Goal: Task Accomplishment & Management: Manage account settings

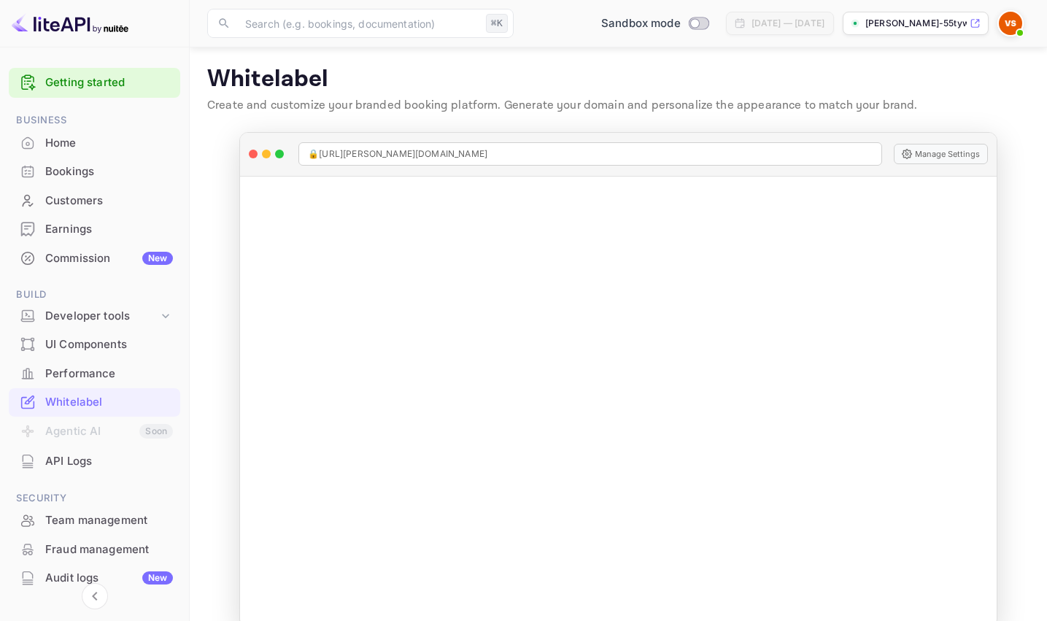
scroll to position [25, 0]
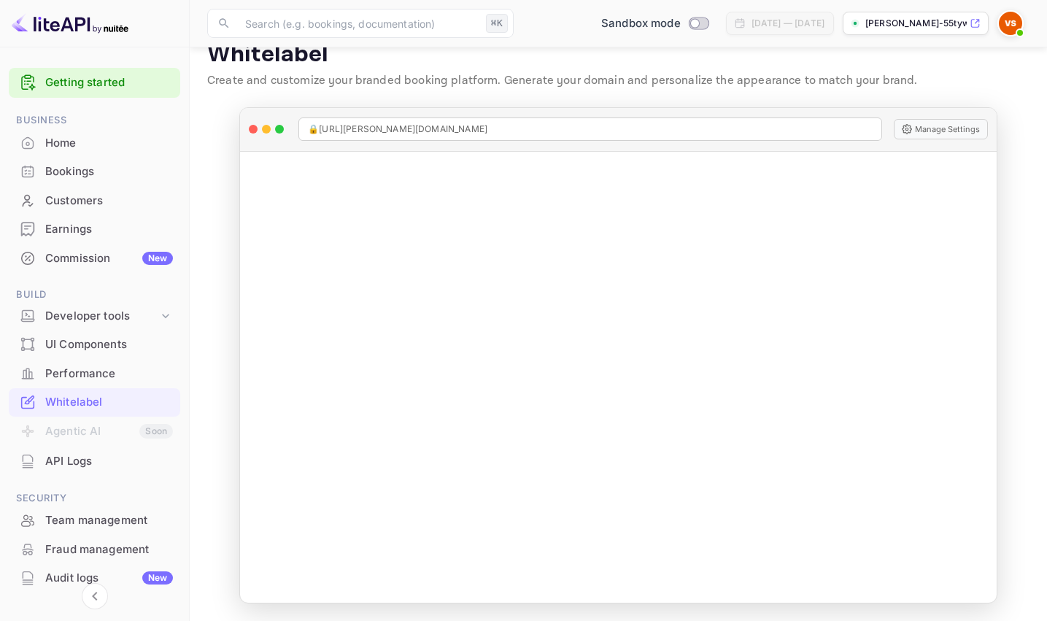
click at [976, 23] on icon at bounding box center [975, 24] width 8 height 8
click at [163, 315] on icon at bounding box center [165, 316] width 15 height 15
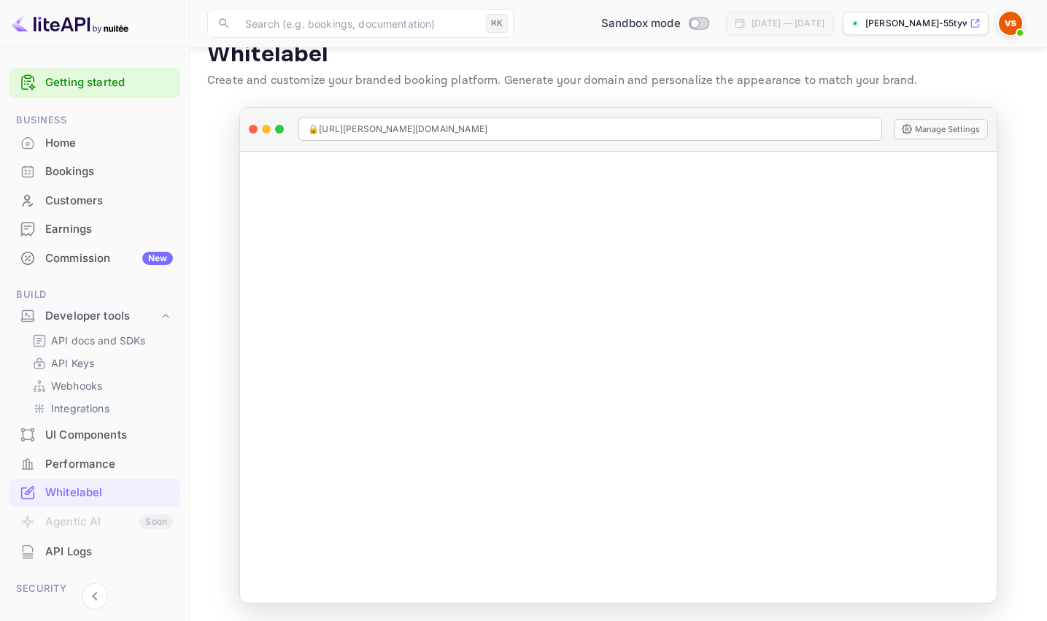
click at [100, 408] on p "Integrations" at bounding box center [80, 408] width 58 height 15
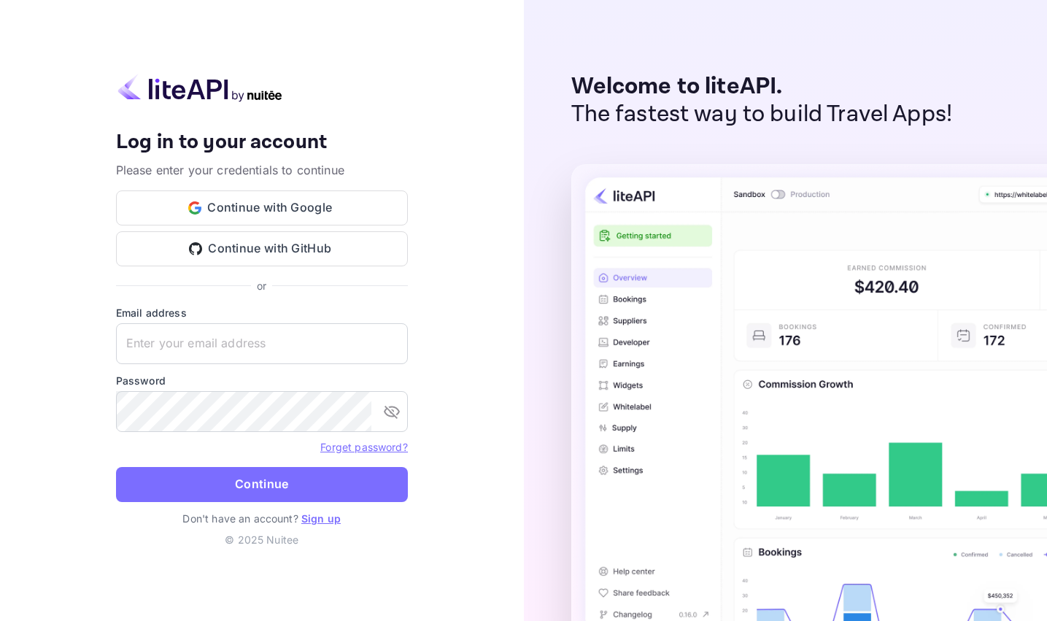
type input "[EMAIL_ADDRESS][DOMAIN_NAME]"
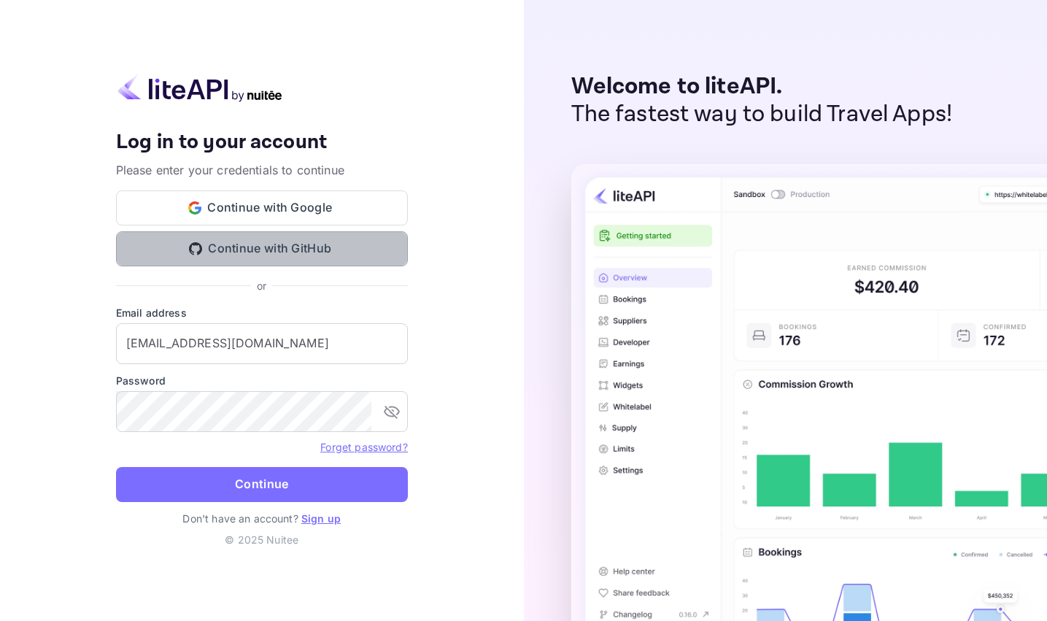
click at [255, 248] on button "Continue with GitHub" at bounding box center [262, 248] width 292 height 35
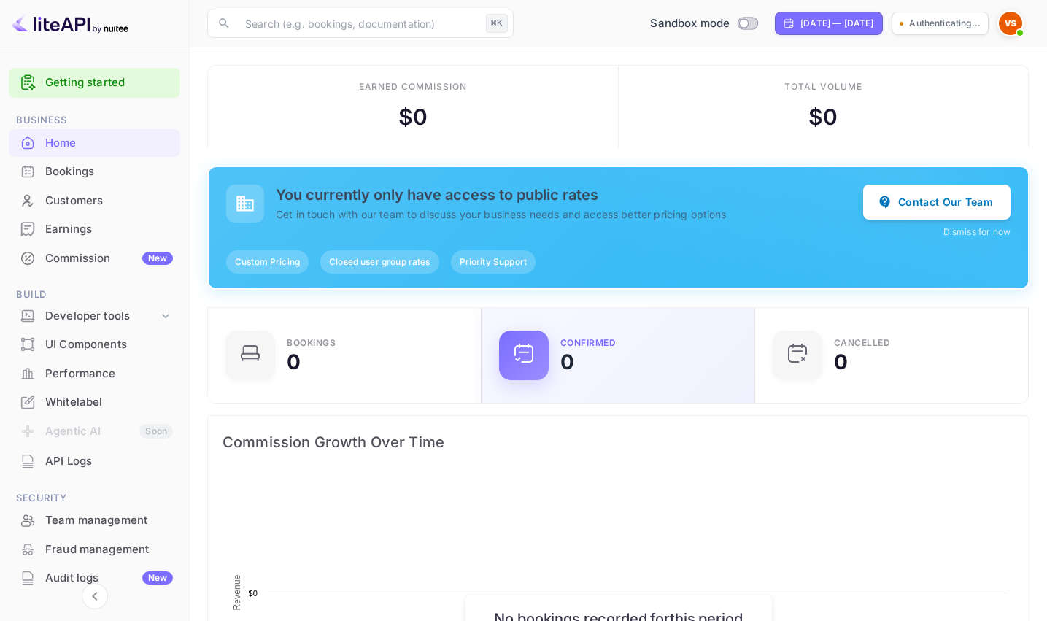
scroll to position [237, 265]
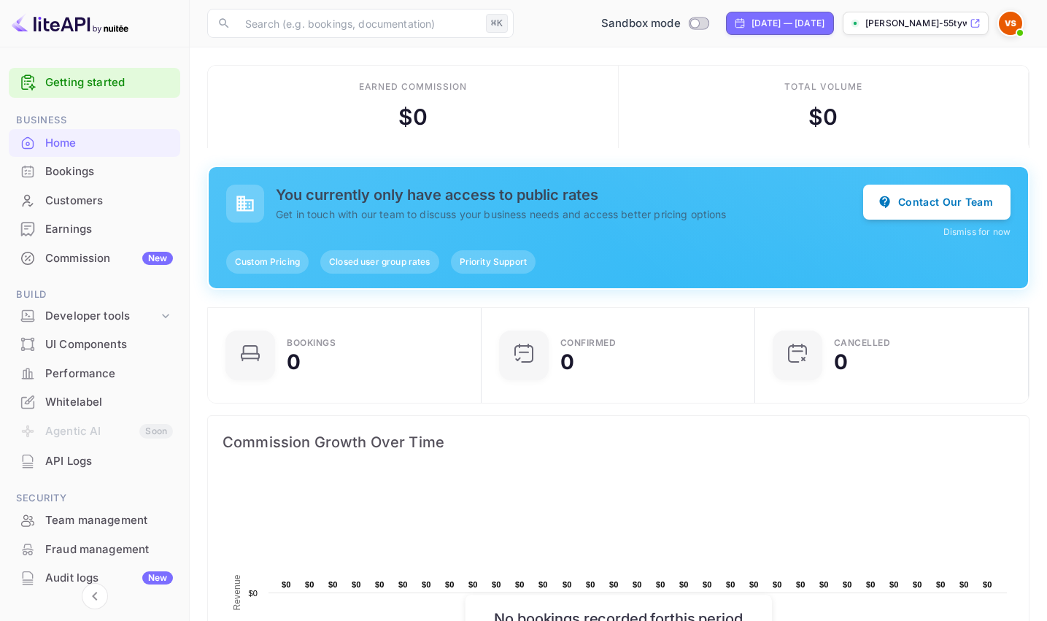
click at [100, 85] on link "Getting started" at bounding box center [109, 82] width 128 height 17
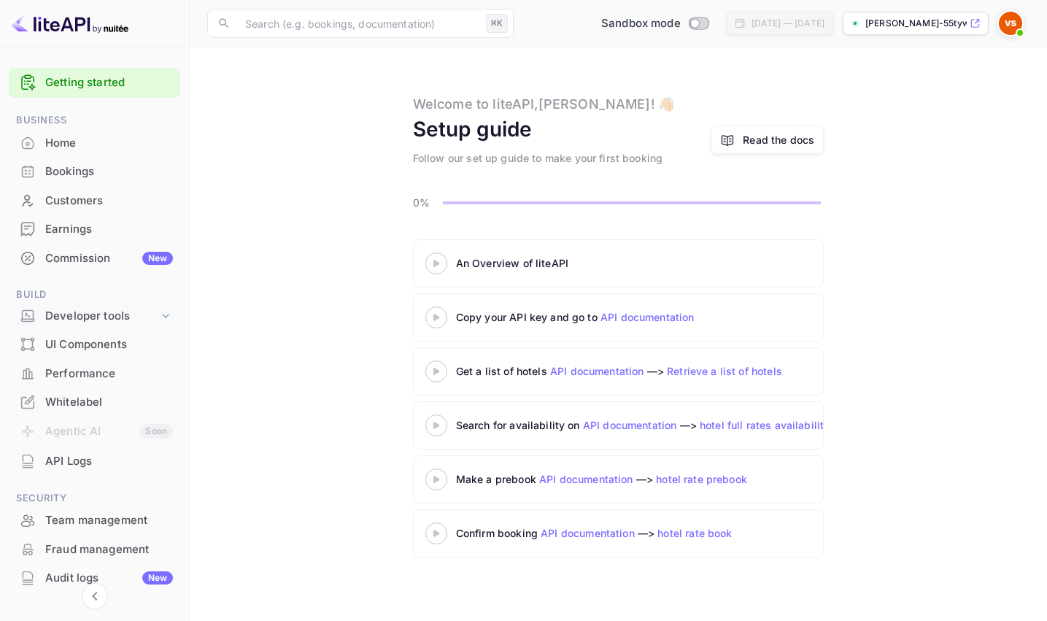
click at [158, 315] on icon at bounding box center [165, 316] width 15 height 15
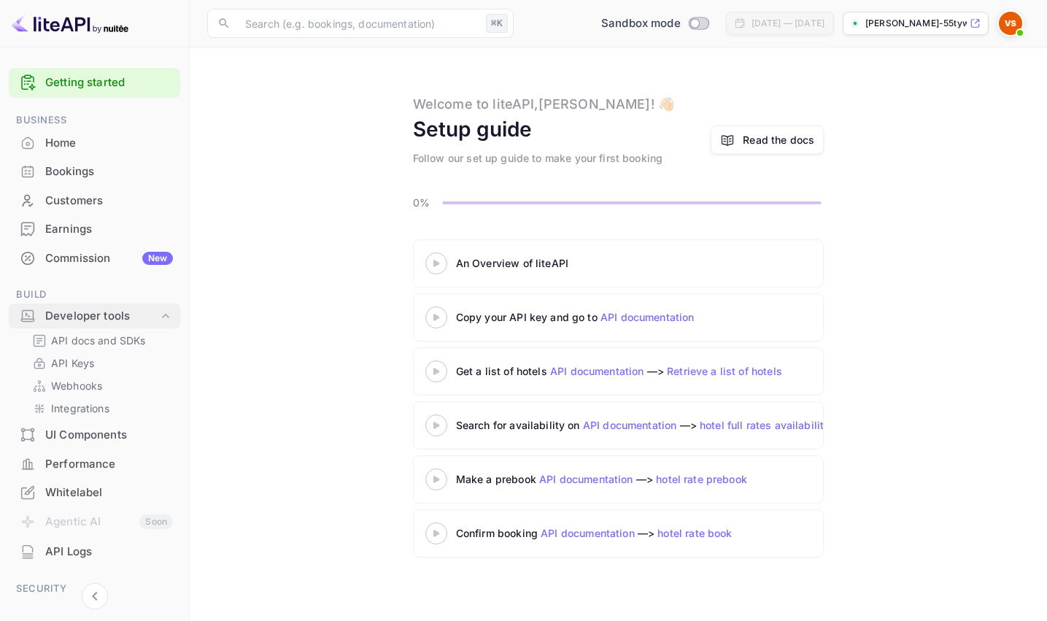
click at [158, 315] on icon at bounding box center [165, 316] width 15 height 15
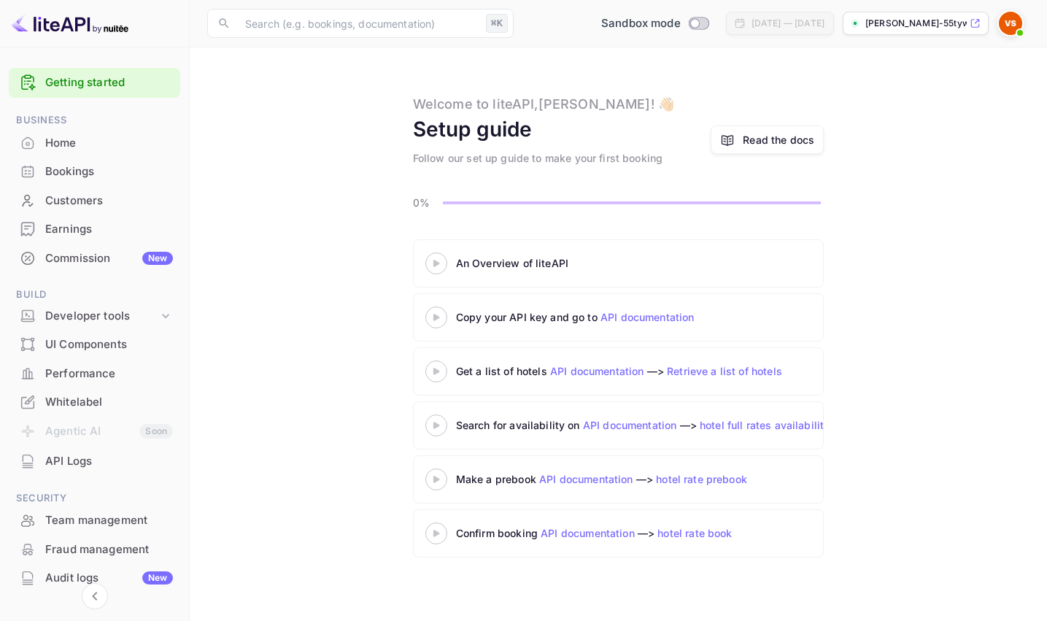
click at [1014, 26] on img at bounding box center [1010, 23] width 23 height 23
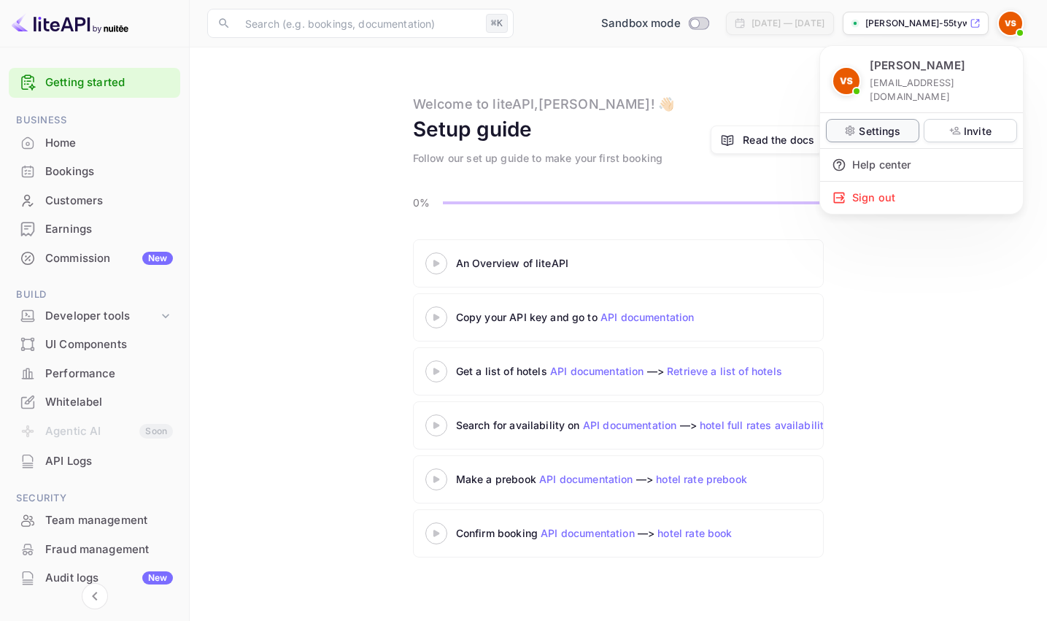
click at [889, 123] on p "Settings" at bounding box center [880, 130] width 42 height 15
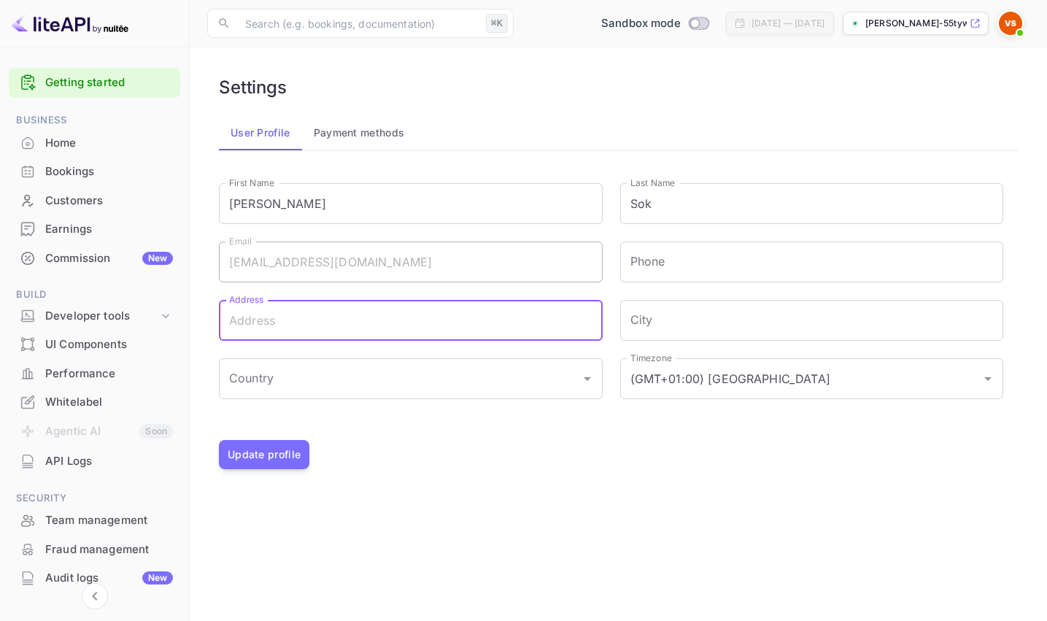
click at [439, 324] on input "Address" at bounding box center [411, 320] width 384 height 41
click at [579, 487] on main "Settings User Profile Payment methods First Name [PERSON_NAME] First Name Last …" at bounding box center [618, 334] width 857 height 574
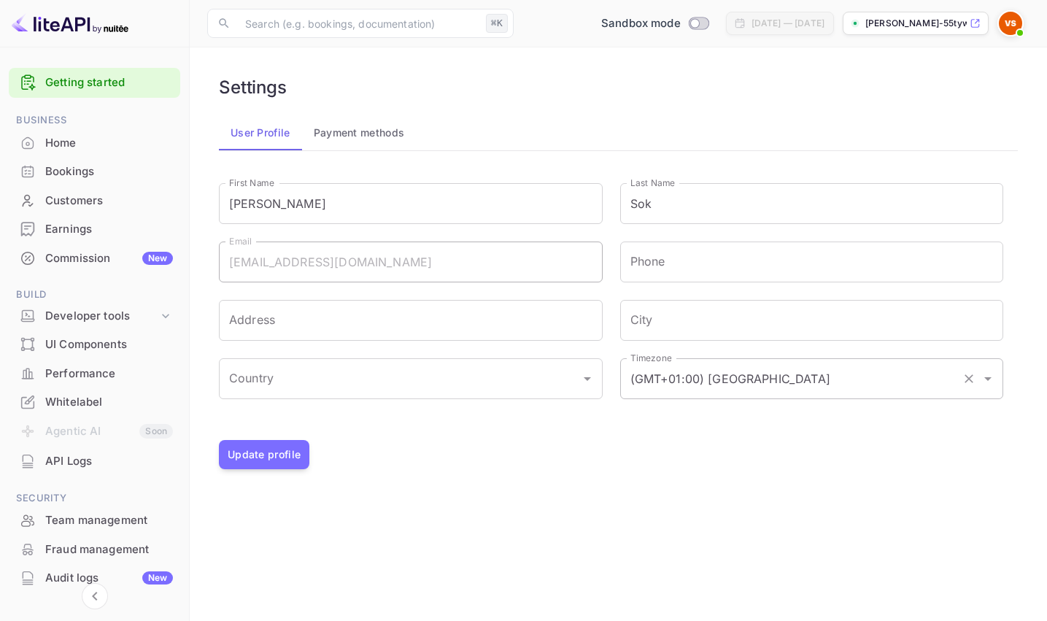
click at [781, 381] on input "(GMT+01:00) [GEOGRAPHIC_DATA]" at bounding box center [792, 379] width 330 height 28
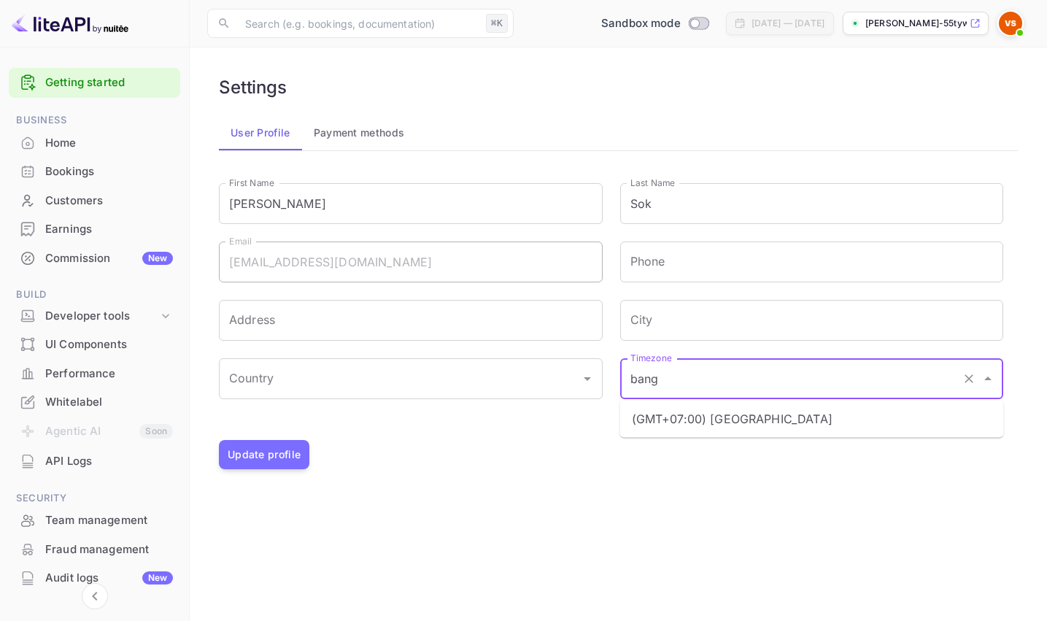
click at [752, 418] on li "(GMT+07:00) [GEOGRAPHIC_DATA]" at bounding box center [812, 419] width 384 height 26
type input "(GMT+07:00) [GEOGRAPHIC_DATA]"
click at [658, 315] on input "City" at bounding box center [812, 320] width 384 height 41
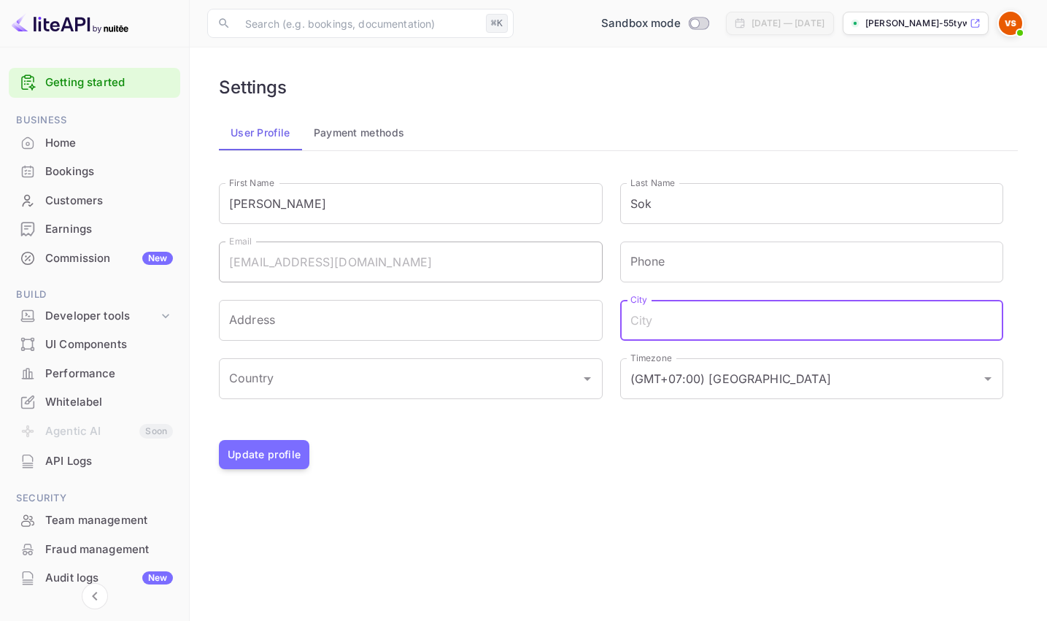
type input "O"
type input "Phnom Penh"
type input "[PHONE_NUMBER]"
type input "[STREET_ADDRESS][PERSON_NAME] Boeung Payab, Khan Sen Sok"
type input "[GEOGRAPHIC_DATA]"
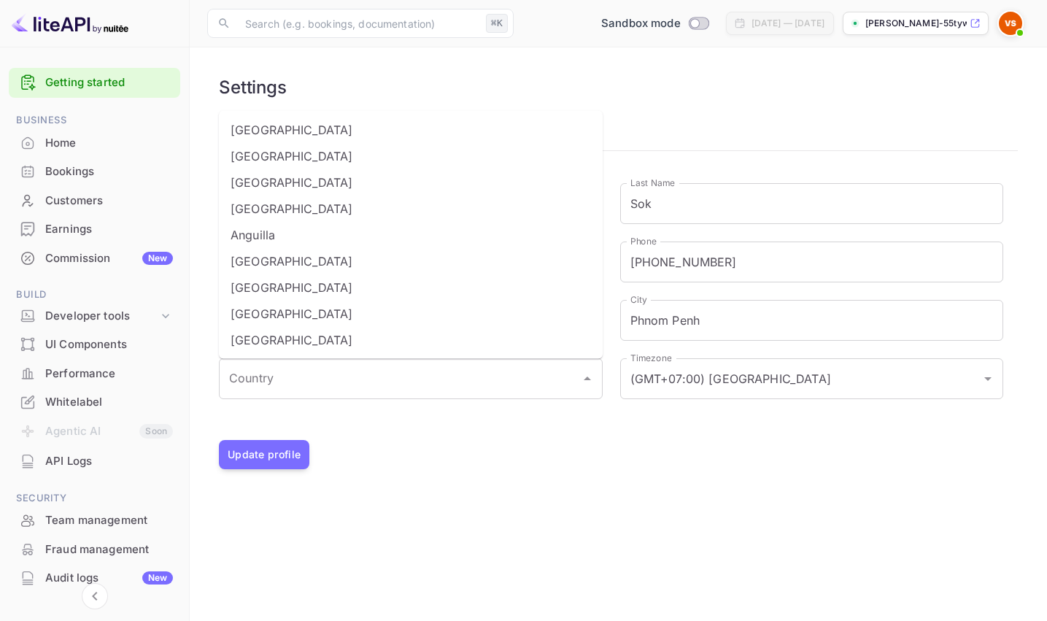
click at [645, 479] on div "Settings User Profile Payment methods First Name [PERSON_NAME] First Name Last …" at bounding box center [618, 273] width 822 height 416
click at [378, 375] on input "Country" at bounding box center [399, 379] width 349 height 28
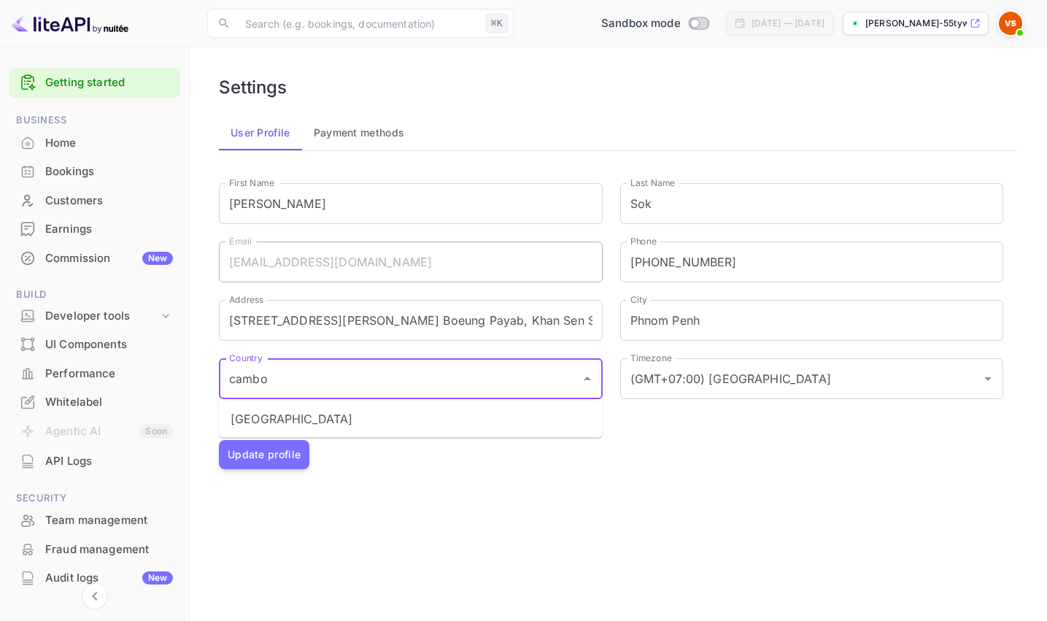
type input "[GEOGRAPHIC_DATA]"
click at [487, 479] on div "Settings User Profile Payment methods First Name [PERSON_NAME] First Name Last …" at bounding box center [618, 273] width 822 height 416
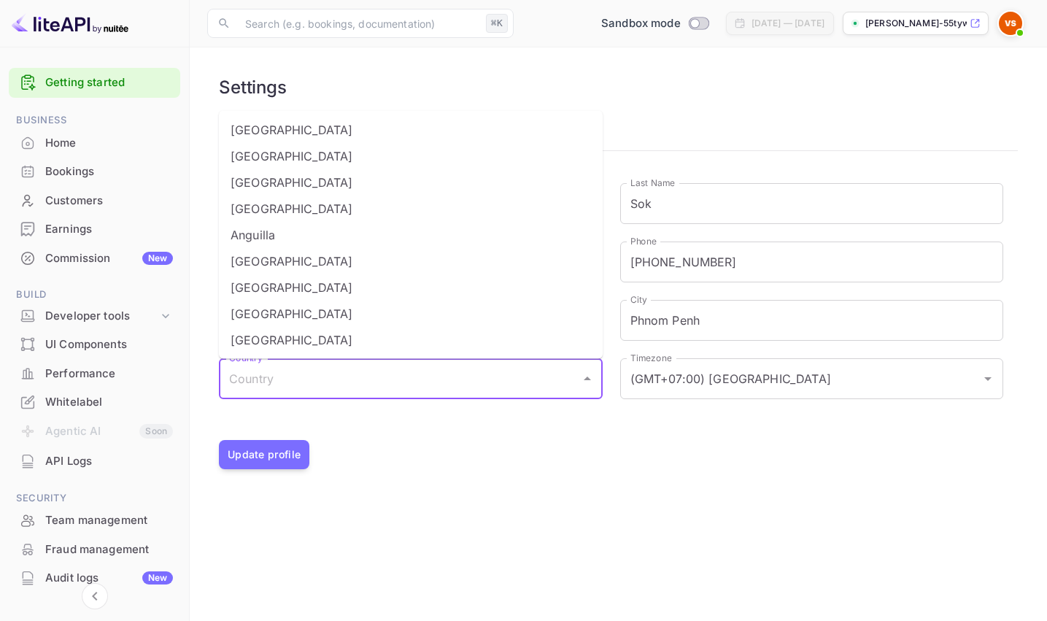
click at [380, 385] on input "Country" at bounding box center [399, 379] width 349 height 28
type input "[GEOGRAPHIC_DATA]"
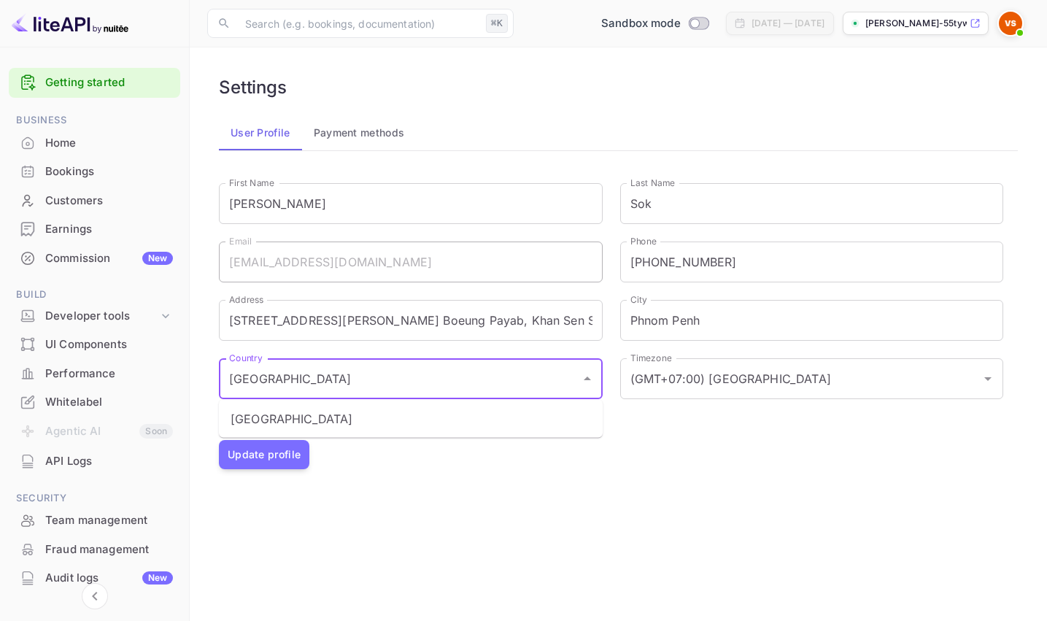
click at [262, 422] on li "[GEOGRAPHIC_DATA]" at bounding box center [411, 419] width 384 height 26
click at [277, 458] on button "Update profile" at bounding box center [264, 454] width 90 height 29
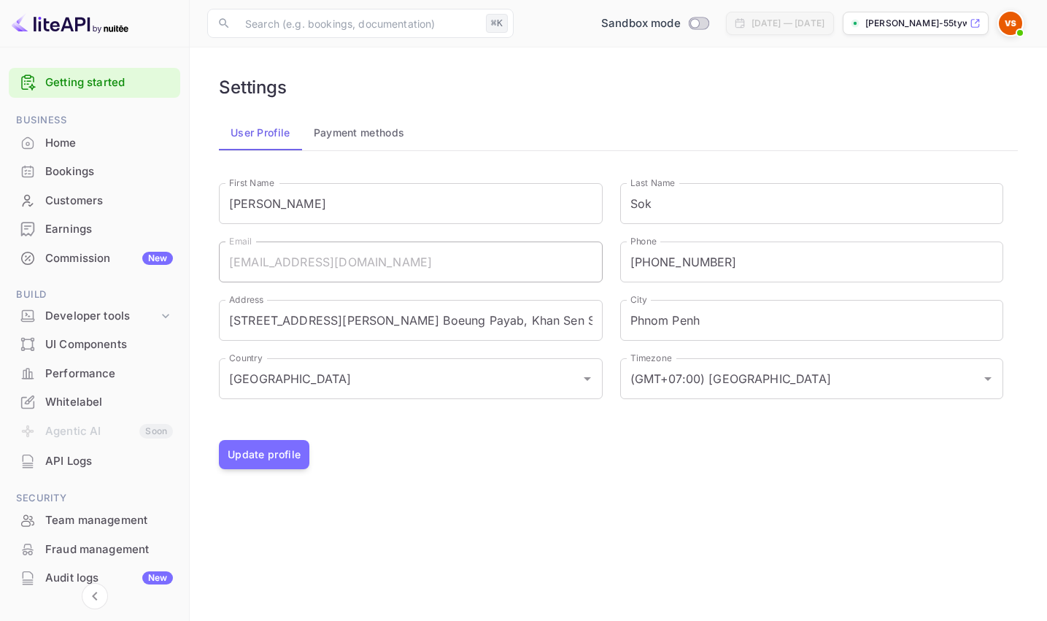
click at [1011, 28] on img at bounding box center [1010, 23] width 23 height 23
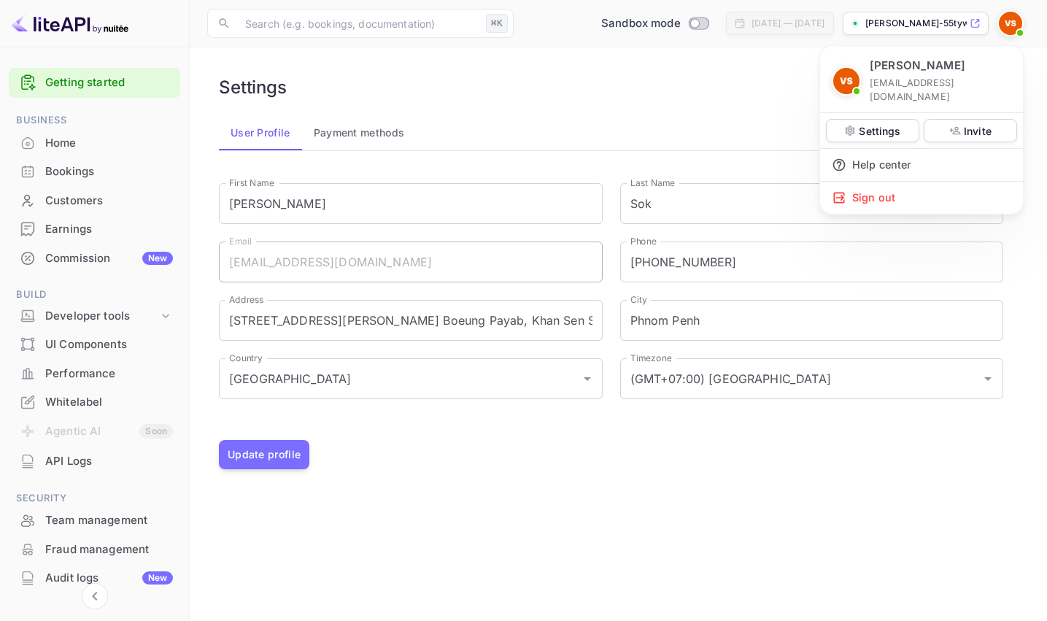
click at [581, 160] on div at bounding box center [523, 310] width 1047 height 621
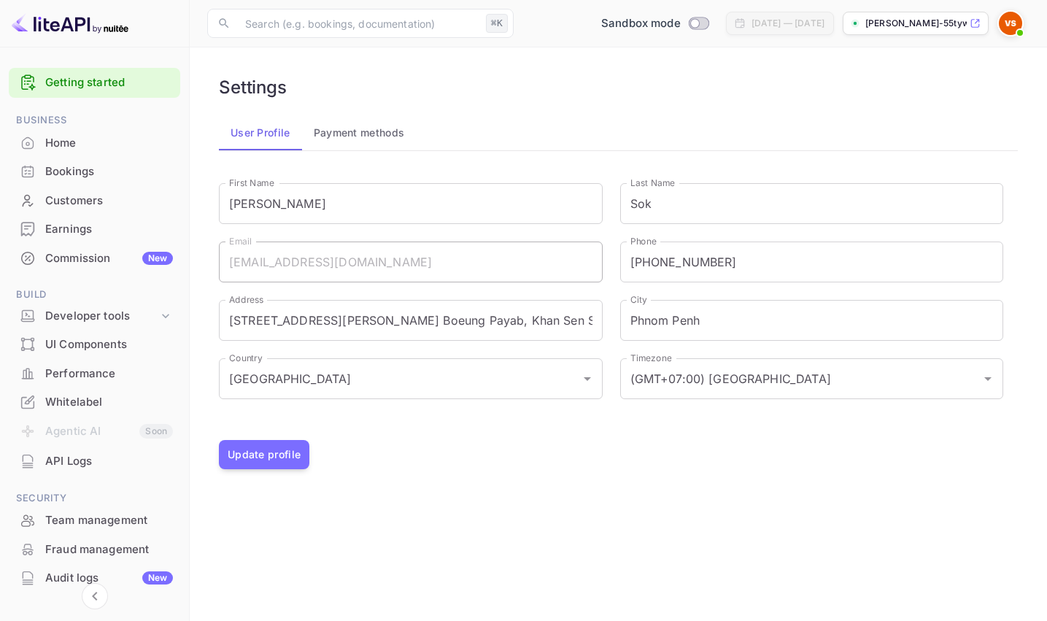
click at [74, 143] on div "Home" at bounding box center [109, 143] width 128 height 17
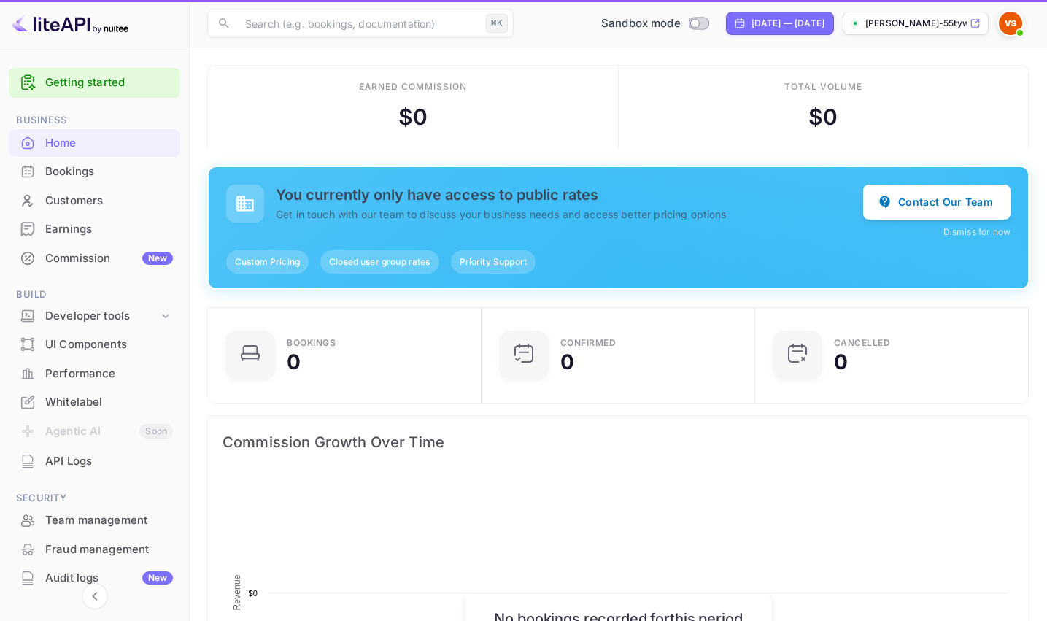
scroll to position [237, 265]
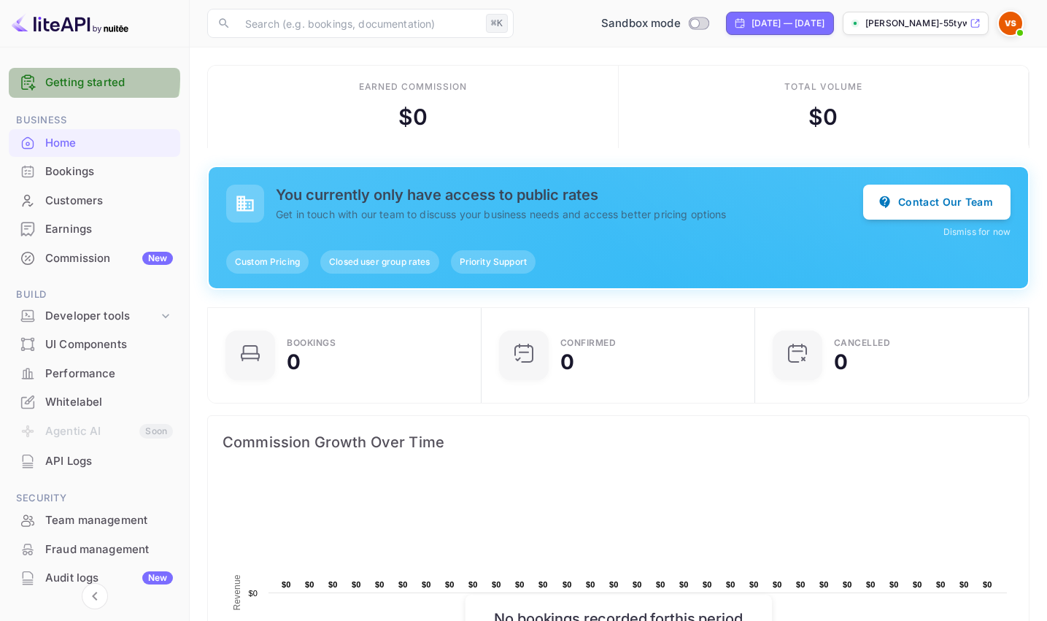
click at [89, 79] on link "Getting started" at bounding box center [109, 82] width 128 height 17
